Goal: Navigation & Orientation: Find specific page/section

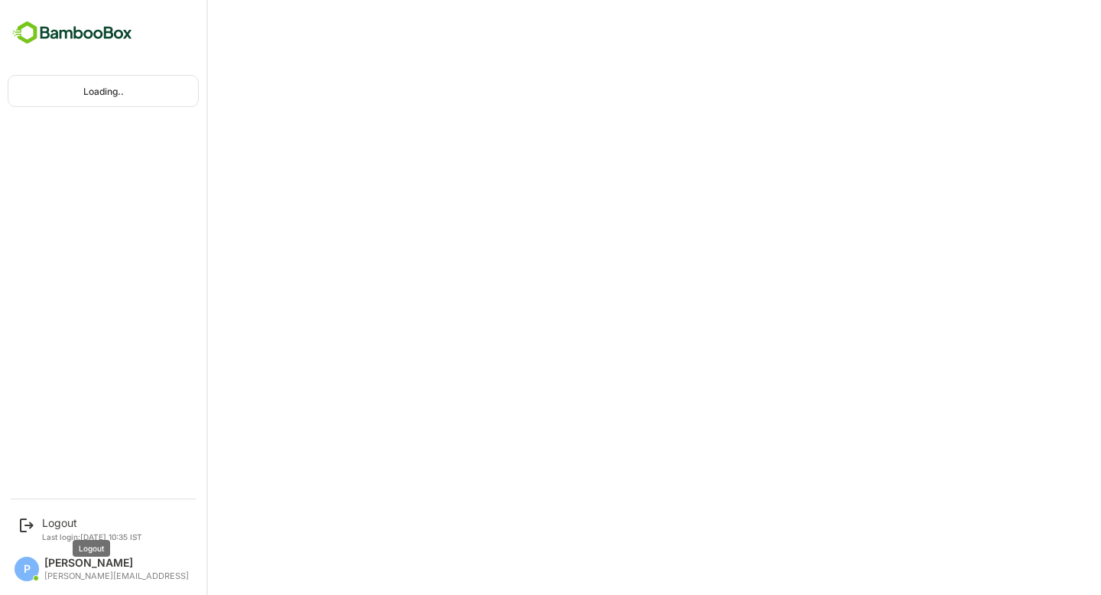
click at [82, 520] on div "Logout" at bounding box center [92, 522] width 100 height 13
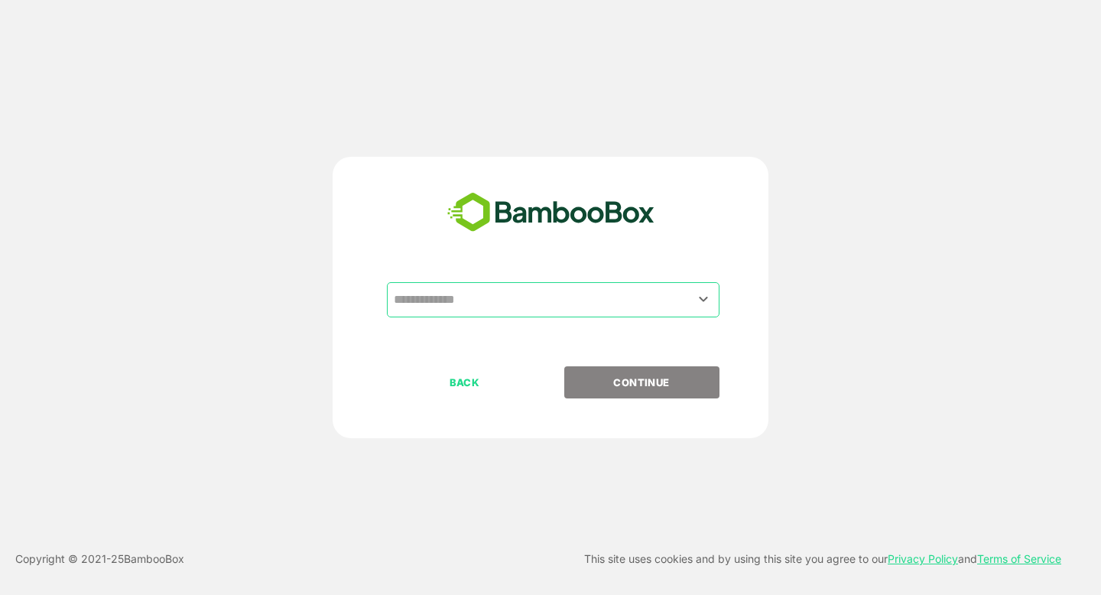
click at [488, 289] on input "text" at bounding box center [553, 299] width 327 height 29
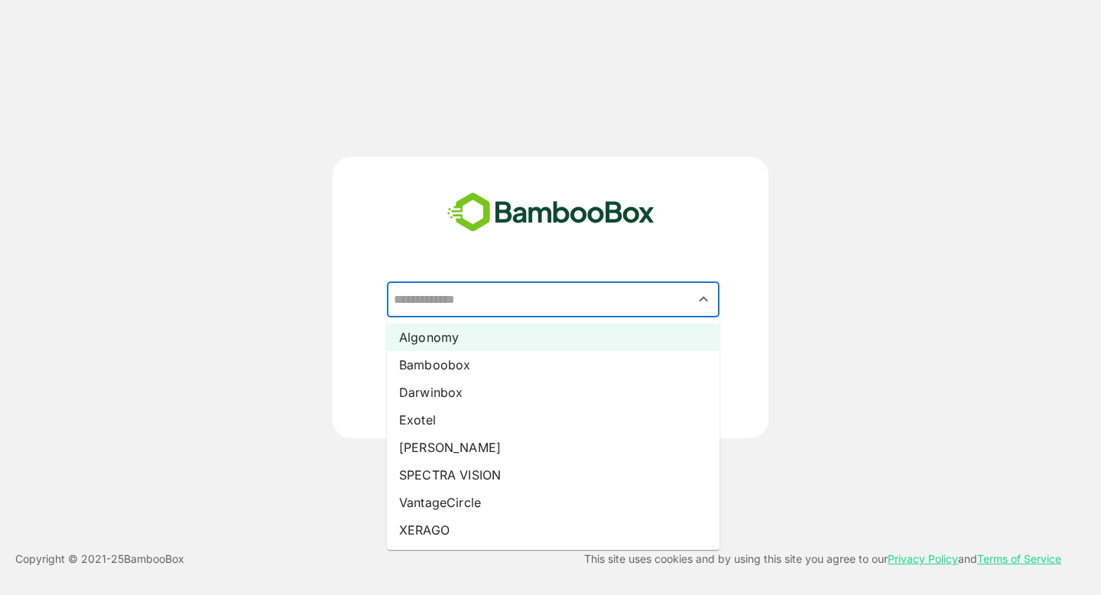
click at [480, 342] on li "Algonomy" at bounding box center [553, 338] width 333 height 28
type input "********"
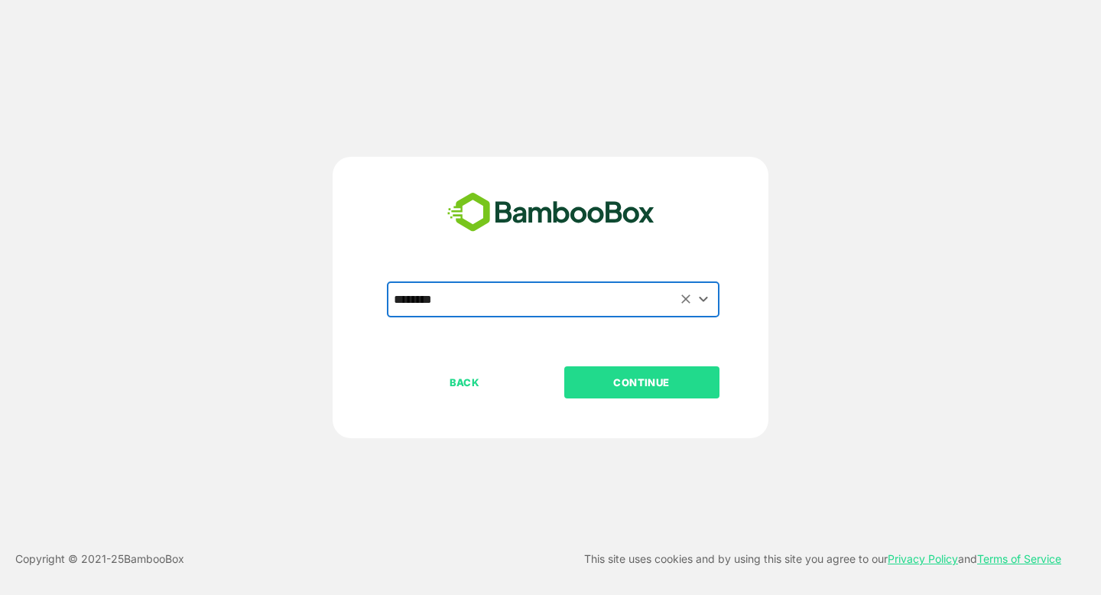
click at [631, 389] on p "CONTINUE" at bounding box center [641, 382] width 153 height 17
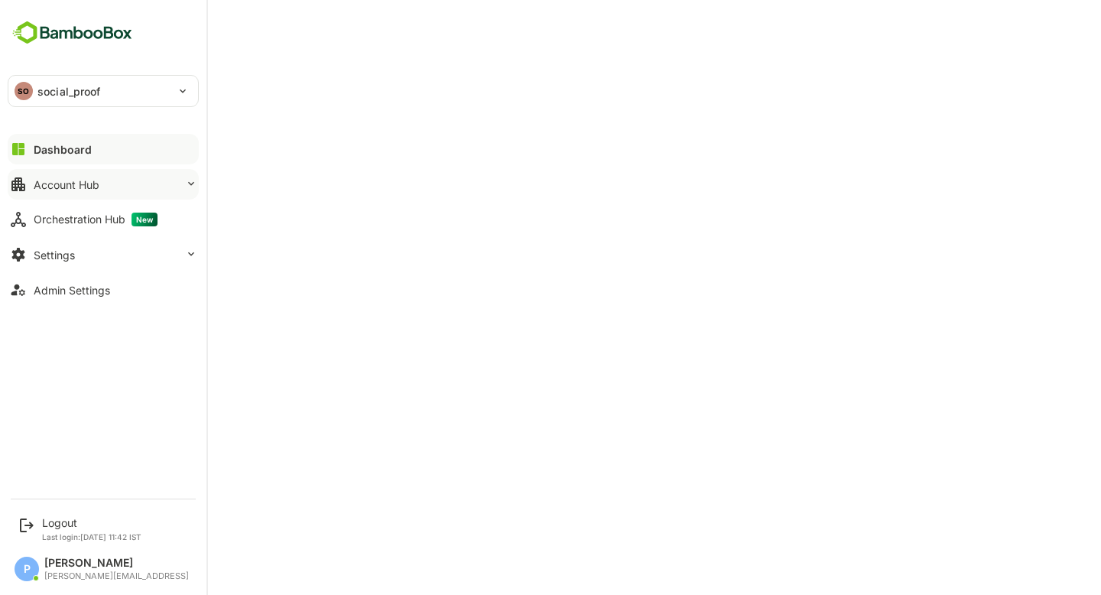
click at [36, 179] on div "Account Hub" at bounding box center [67, 184] width 66 height 13
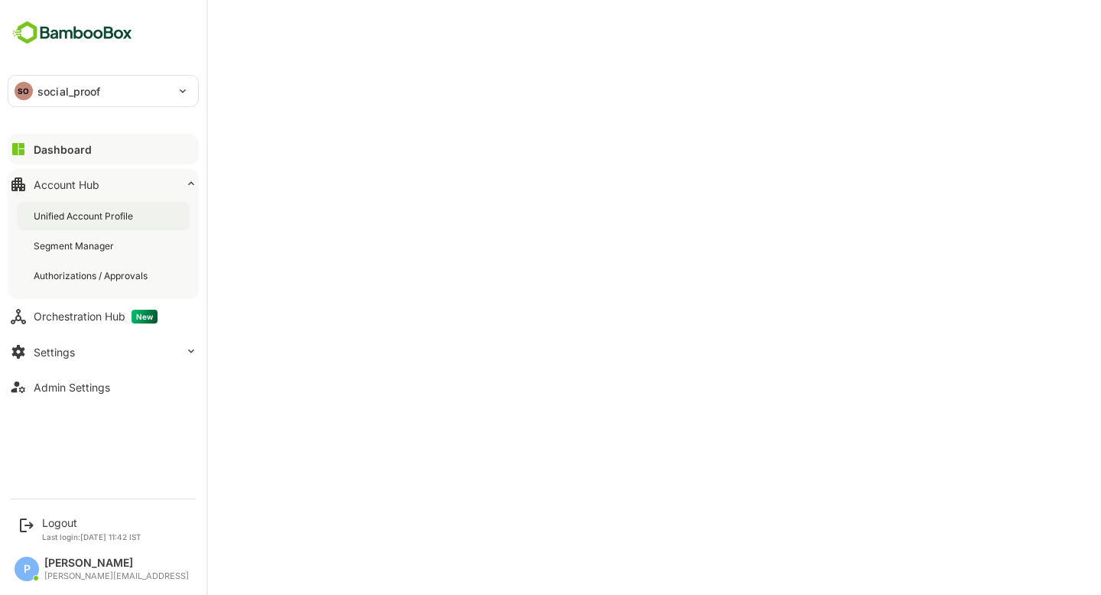
click at [79, 210] on div "Unified Account Profile" at bounding box center [85, 216] width 102 height 13
click at [49, 139] on button "Dashboard" at bounding box center [103, 149] width 191 height 31
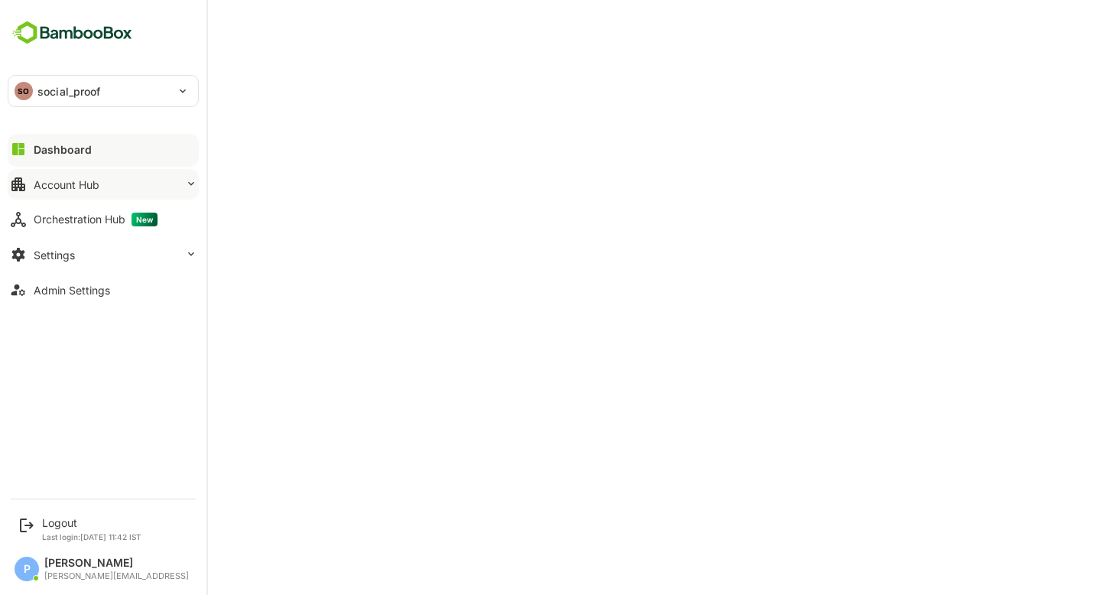
click at [125, 188] on button "Account Hub" at bounding box center [103, 184] width 191 height 31
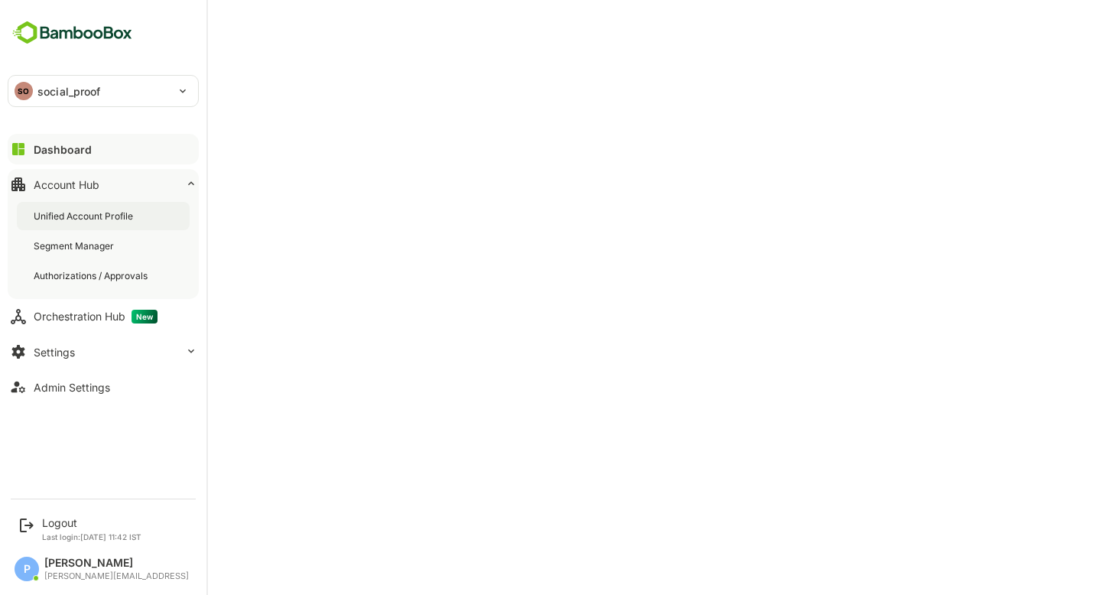
click at [111, 214] on div "Unified Account Profile" at bounding box center [85, 216] width 102 height 13
